Goal: Transaction & Acquisition: Purchase product/service

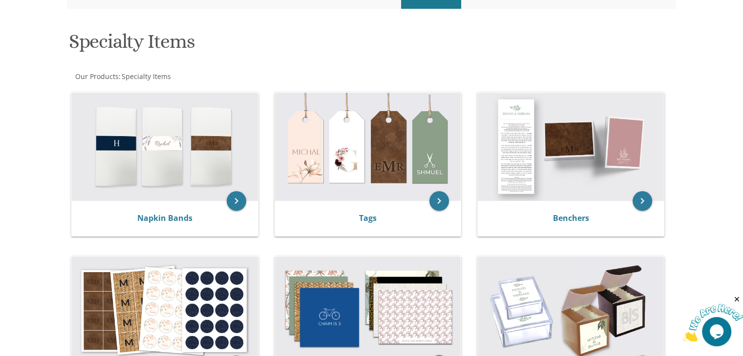
scroll to position [135, 0]
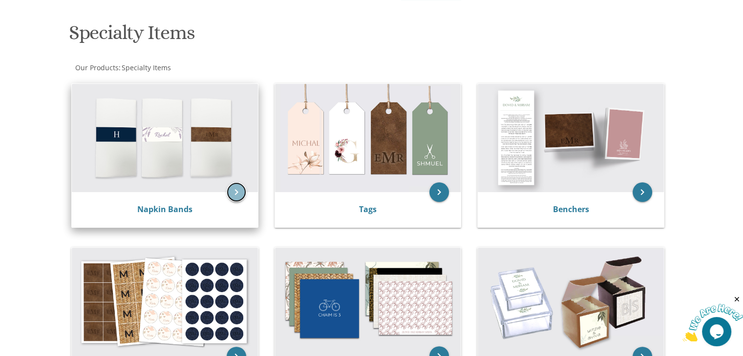
click at [240, 195] on icon "keyboard_arrow_right" at bounding box center [237, 193] width 20 height 20
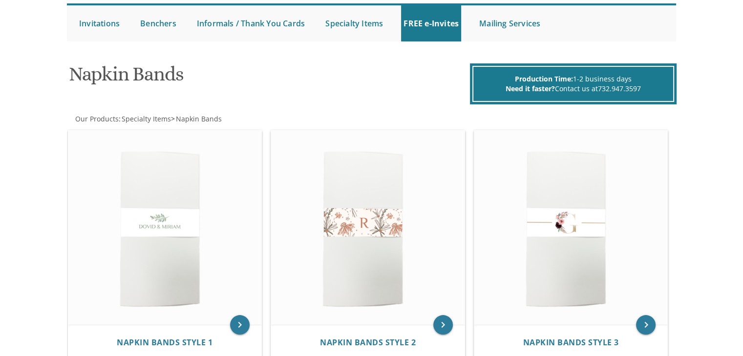
scroll to position [111, 0]
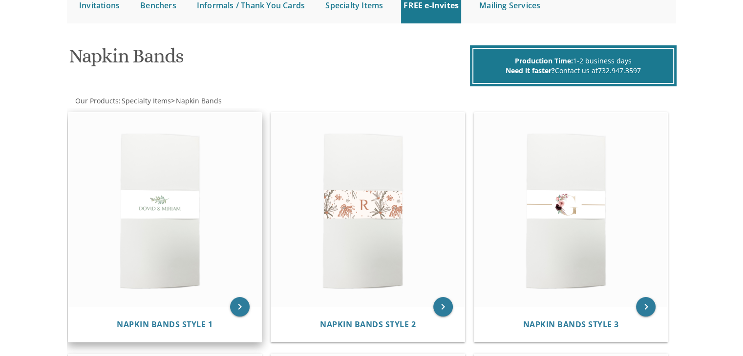
click at [160, 262] on img at bounding box center [164, 210] width 193 height 195
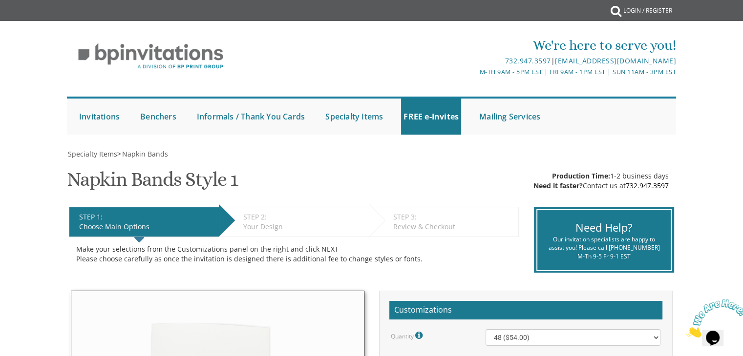
scroll to position [312, 0]
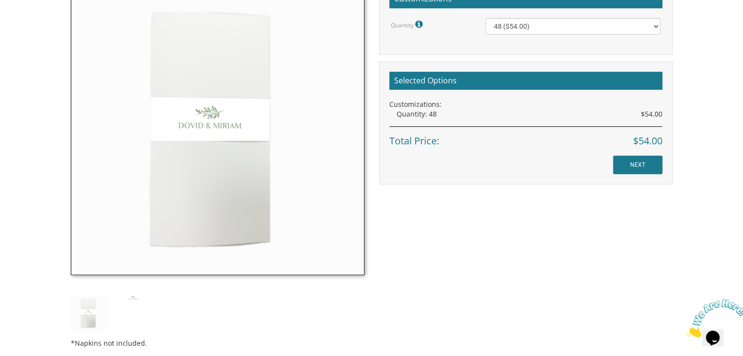
click at [421, 26] on icon at bounding box center [420, 24] width 10 height 9
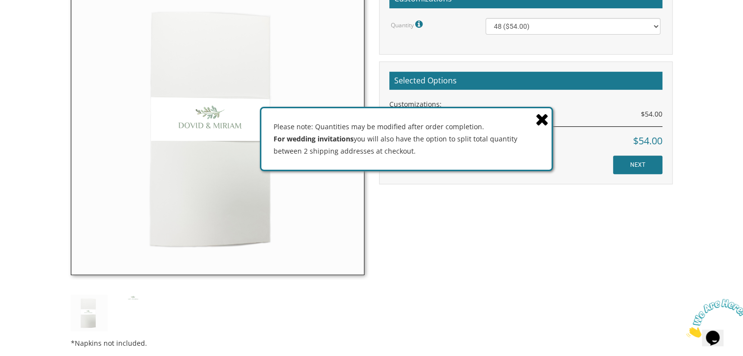
click at [421, 26] on icon at bounding box center [420, 24] width 10 height 9
click at [500, 26] on select "48 ($54.00) 96 ($72.00) 144 ($99.00) 192 ($126.00)" at bounding box center [572, 26] width 175 height 17
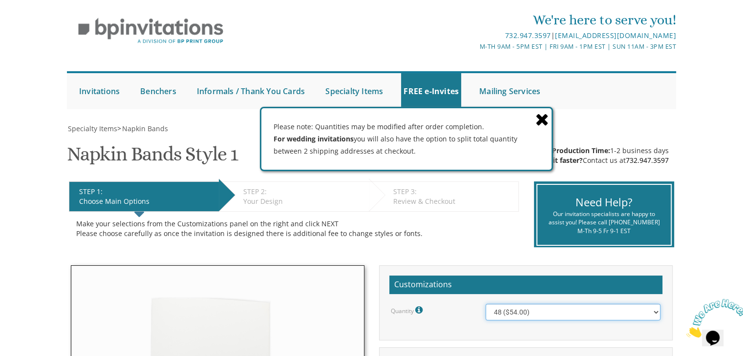
scroll to position [17, 0]
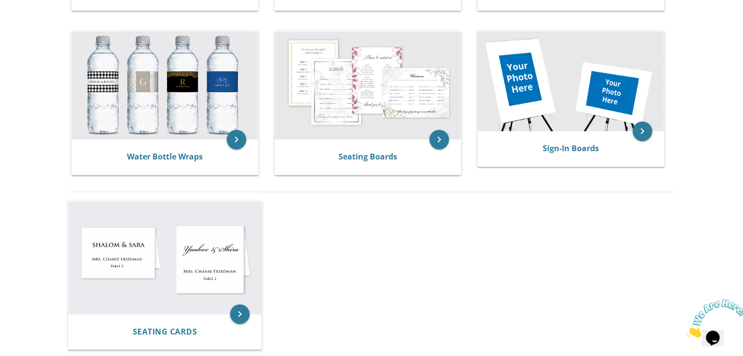
scroll to position [512, 0]
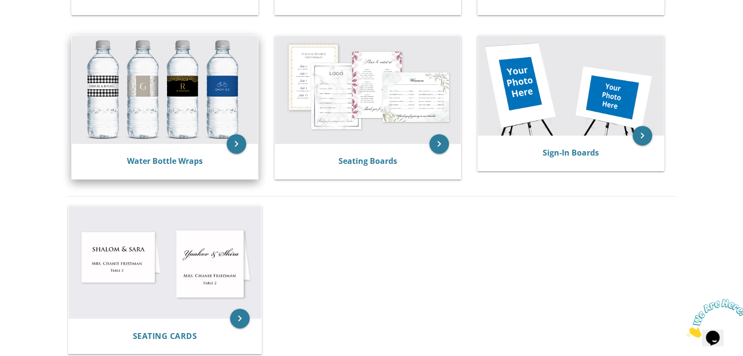
click at [154, 88] on img at bounding box center [165, 90] width 186 height 108
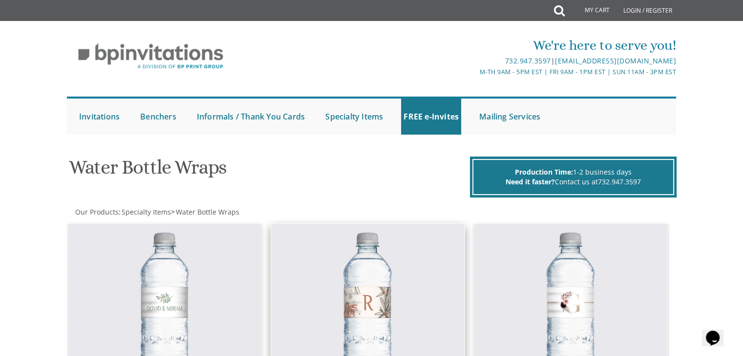
click at [356, 305] on img at bounding box center [367, 306] width 193 height 165
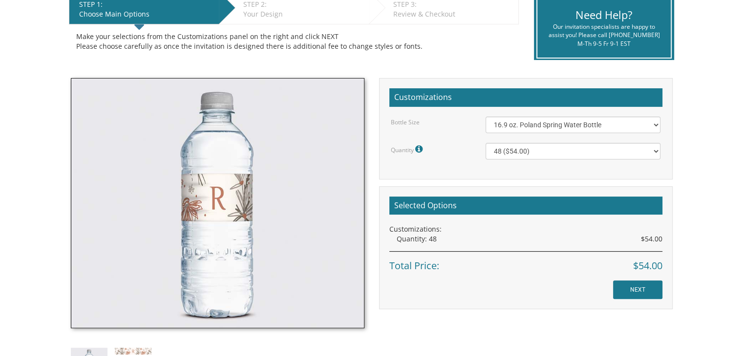
scroll to position [205, 0]
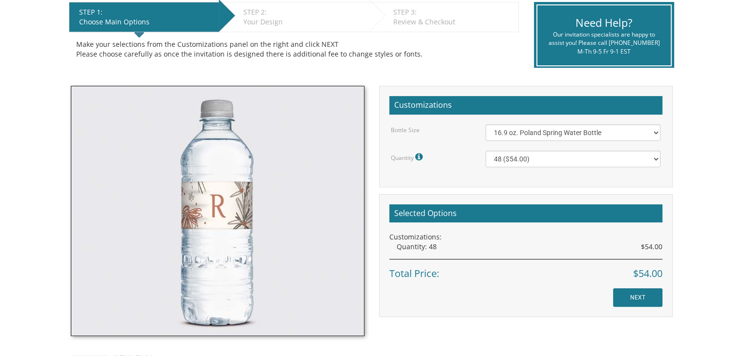
drag, startPoint x: 750, startPoint y: 178, endPoint x: 750, endPoint y: 143, distance: 35.2
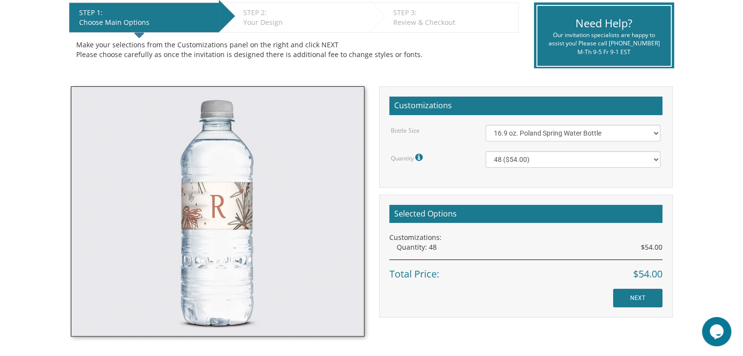
scroll to position [0, 0]
click at [499, 137] on select "16.9 oz. Poland Spring Water Bottle 13.5 oz. Fred Water Bottle" at bounding box center [572, 133] width 175 height 17
click at [485, 125] on select "16.9 oz. Poland Spring Water Bottle 13.5 oz. Fred Water Bottle" at bounding box center [572, 133] width 175 height 17
click at [510, 163] on select "50 ($66.00) 100 ($84.00) 150 ($117.00) 200 ($150.00)" at bounding box center [572, 159] width 175 height 17
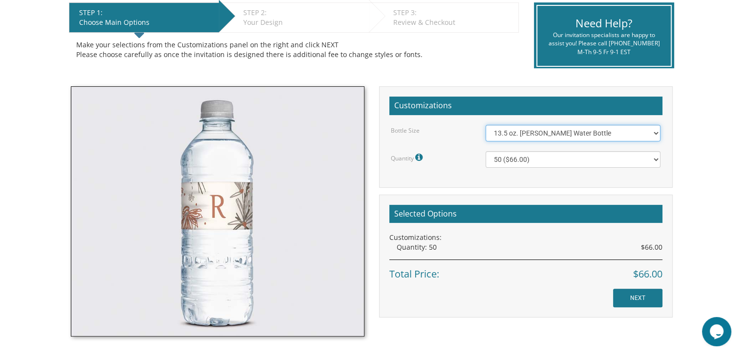
click at [511, 136] on select "16.9 oz. Poland Spring Water Bottle 13.5 oz. Fred Water Bottle" at bounding box center [572, 133] width 175 height 17
select select "16.9 oz. Poland Spring Water Bottle"
click at [485, 125] on select "16.9 oz. Poland Spring Water Bottle 13.5 oz. Fred Water Bottle" at bounding box center [572, 133] width 175 height 17
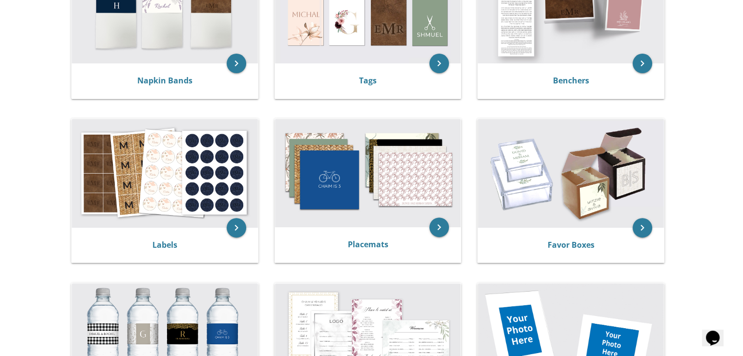
scroll to position [262, 0]
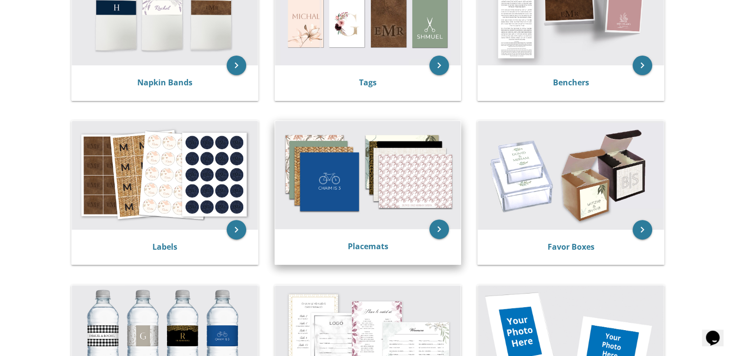
click at [353, 210] on img at bounding box center [368, 175] width 186 height 108
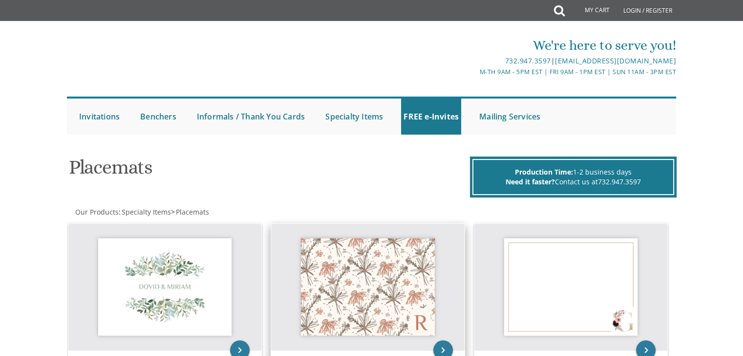
click at [367, 298] on img at bounding box center [367, 287] width 193 height 127
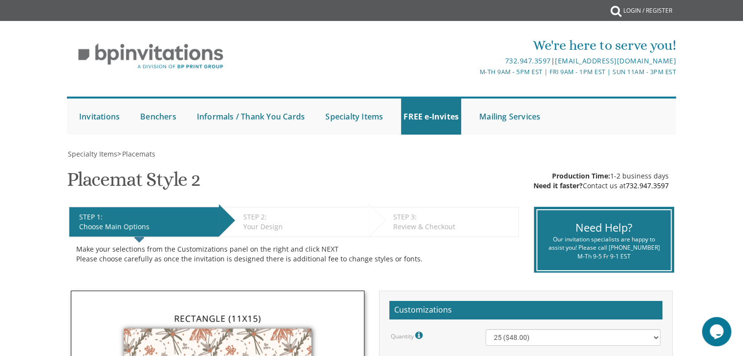
scroll to position [312, 0]
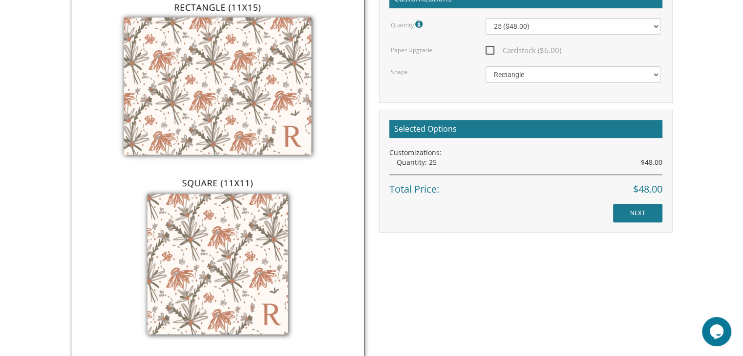
click at [514, 63] on div "Quantity Please note: Quantities may be modified after order completion. For we…" at bounding box center [525, 50] width 273 height 65
click at [514, 64] on div "Quantity Please note: Quantities may be modified after order completion. For we…" at bounding box center [525, 50] width 273 height 65
click at [519, 77] on select "Square Rectangle" at bounding box center [572, 74] width 175 height 17
click at [485, 66] on select "Square Rectangle" at bounding box center [572, 74] width 175 height 17
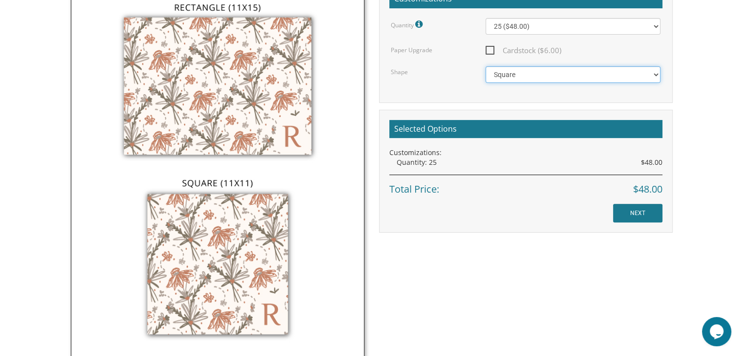
click at [490, 69] on select "Square Rectangle" at bounding box center [572, 74] width 175 height 17
select select "url("/store/pc/invitations/parts/11x15.jpg")"
click at [485, 66] on select "Square Rectangle" at bounding box center [572, 74] width 175 height 17
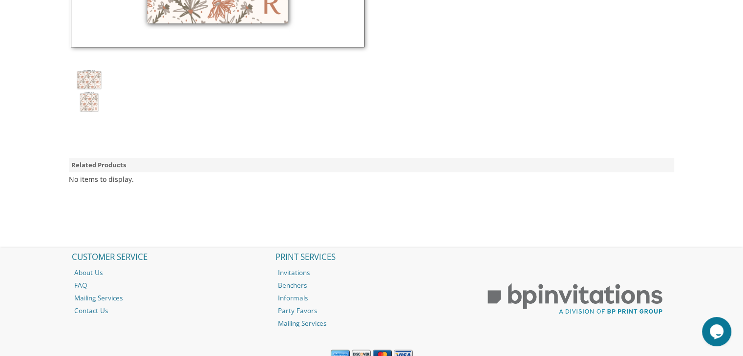
scroll to position [0, 0]
